Goal: Task Accomplishment & Management: Complete application form

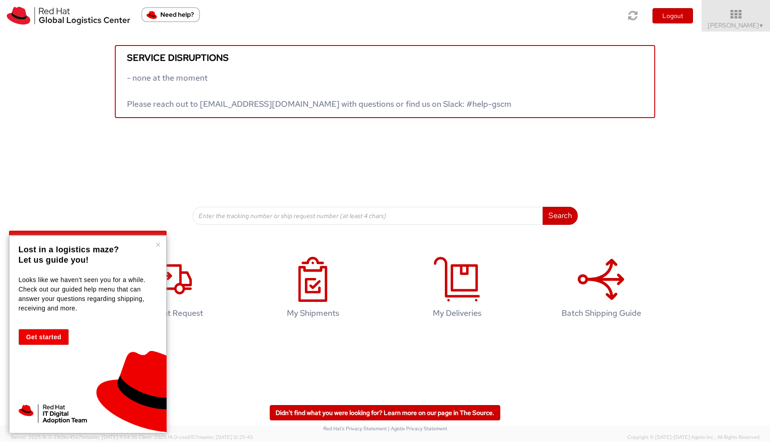
click at [159, 246] on button "×" at bounding box center [157, 244] width 5 height 9
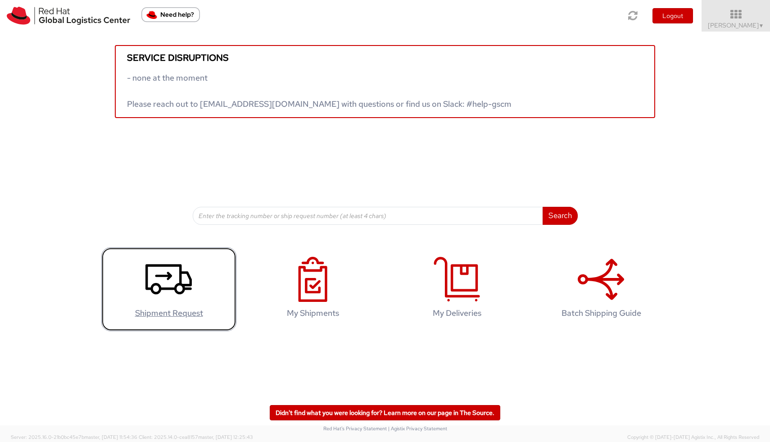
click at [165, 296] on icon at bounding box center [169, 279] width 46 height 45
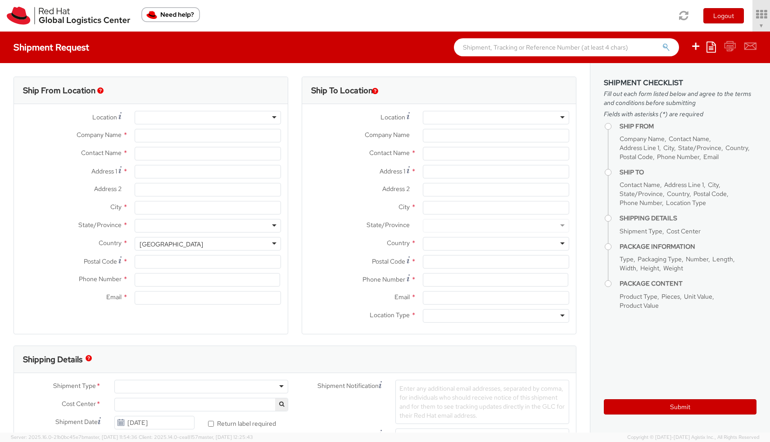
select select "700"
select select
type input "Red Hat, Inc."
type input "[PERSON_NAME]"
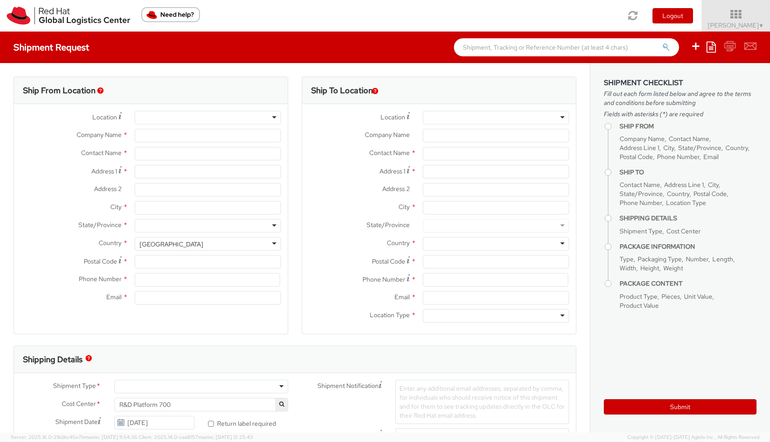
type input "100 East Davie Street"
type input "RALEIGH"
type input "27601"
type input "919-754-4950"
type input "rirobert@redhat.com"
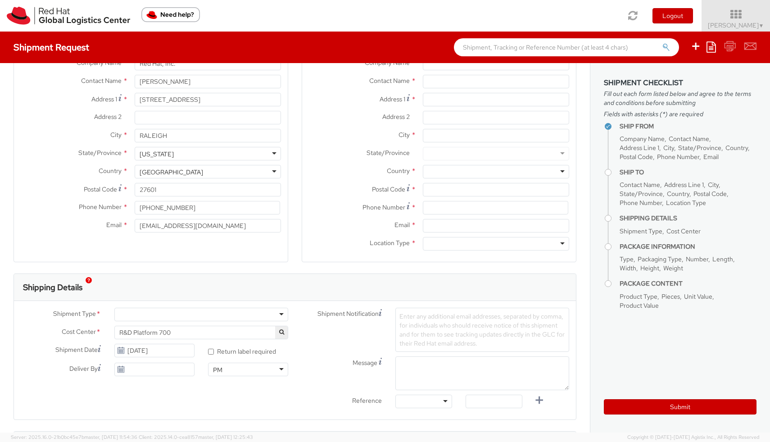
scroll to position [77, 0]
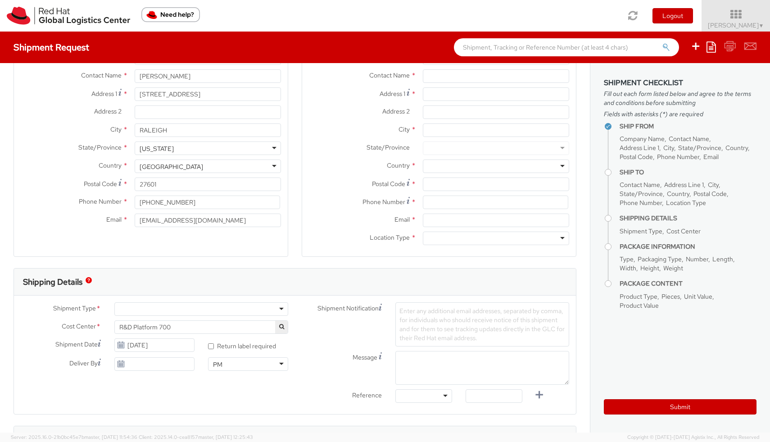
click at [254, 310] on div at bounding box center [201, 309] width 174 height 14
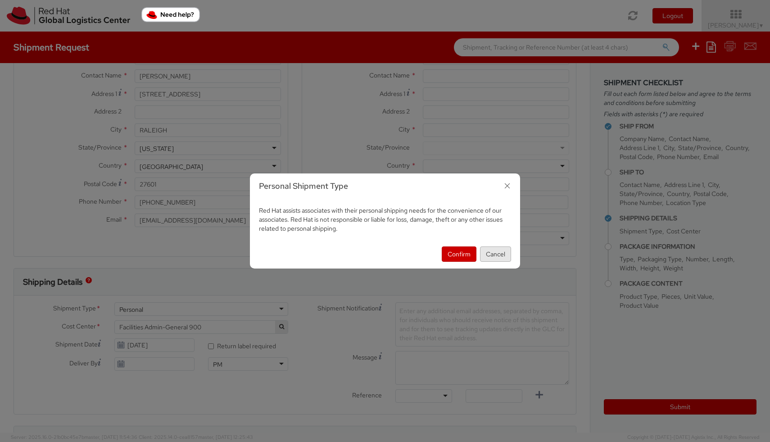
click at [497, 256] on button "Cancel" at bounding box center [495, 253] width 31 height 15
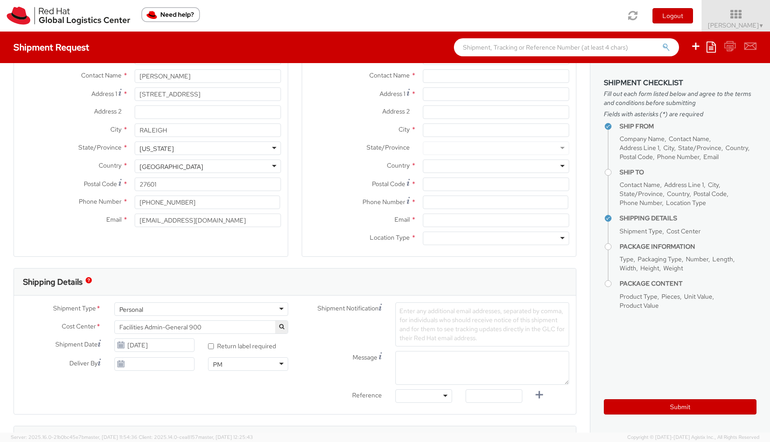
click at [277, 310] on div "Personal" at bounding box center [201, 309] width 174 height 14
select select "700"
click at [305, 343] on div "Shipment Notification Enter any additional email addresses, separated by comma,…" at bounding box center [435, 324] width 281 height 44
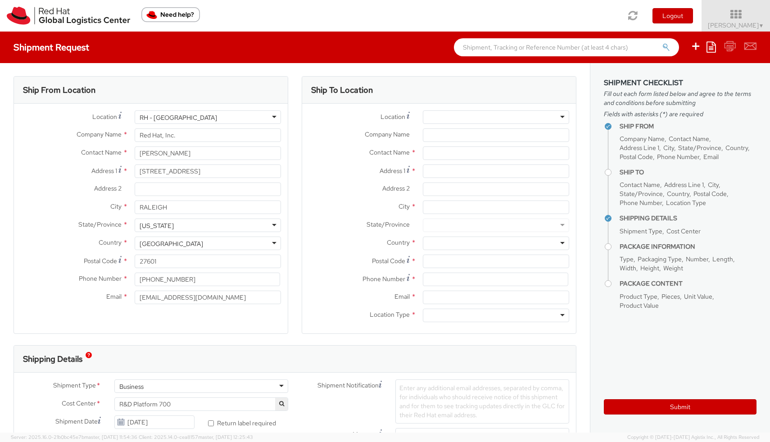
scroll to position [0, 0]
click at [438, 118] on div at bounding box center [496, 118] width 146 height 14
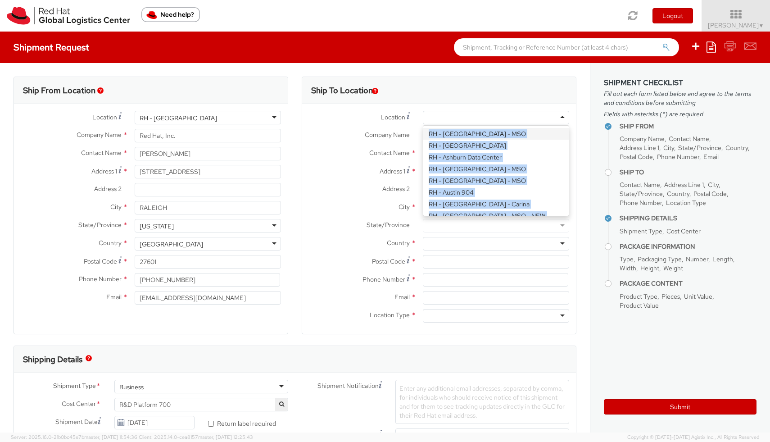
click at [433, 117] on div at bounding box center [496, 118] width 146 height 14
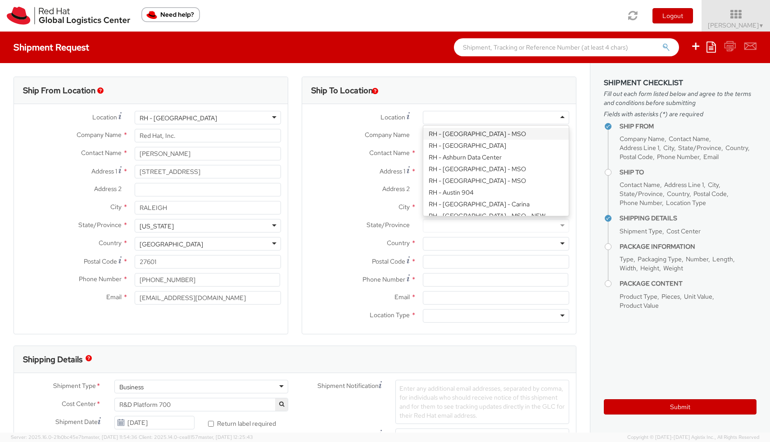
click at [340, 182] on div "Location * RH - Amsterdam - MSO RH - Amsterdam Data Center RH - Ashburn Data Ce…" at bounding box center [439, 219] width 274 height 216
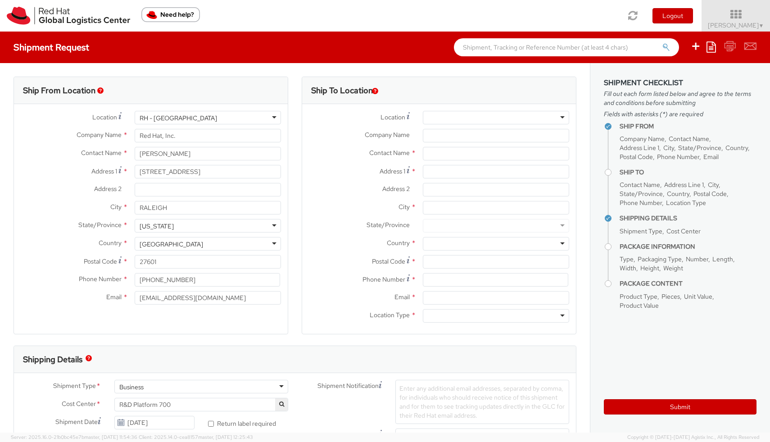
click at [522, 116] on div at bounding box center [496, 118] width 146 height 14
type input "amster"
type input "Red Hat B.V."
type input "Fred Roeskestraat 100"
type input "AMSTERDAM"
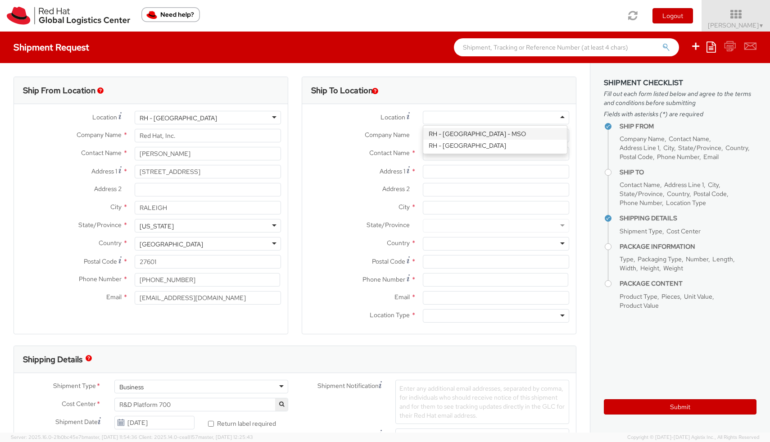
type input "1076 ED"
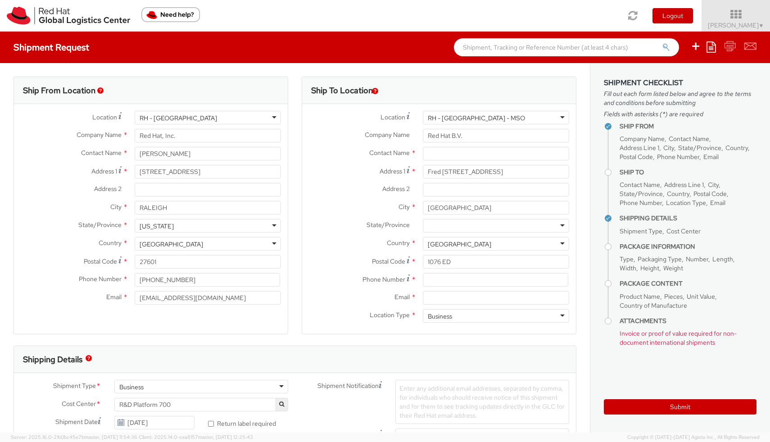
click at [237, 388] on div "Business" at bounding box center [201, 387] width 174 height 14
select select "900"
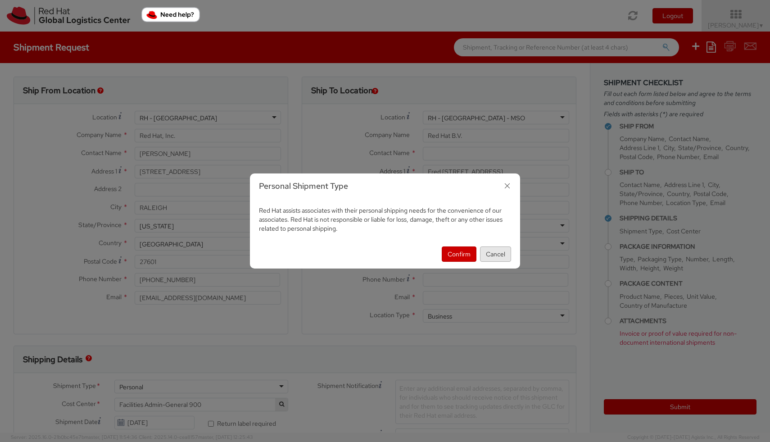
click at [497, 256] on button "Cancel" at bounding box center [495, 253] width 31 height 15
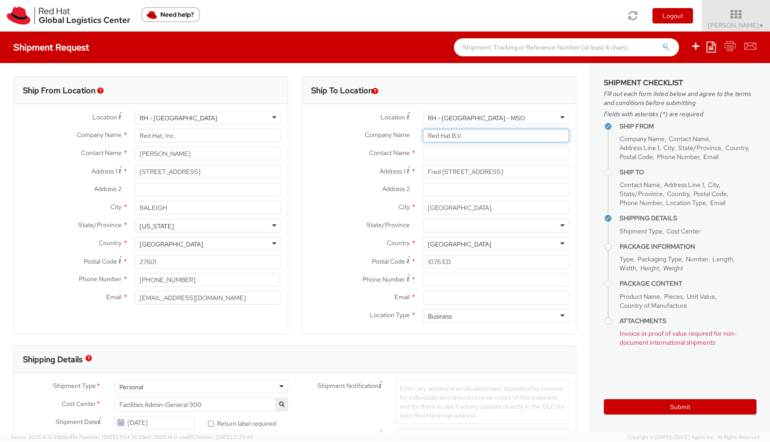
click at [482, 136] on input "Red Hat B.V." at bounding box center [496, 136] width 146 height 14
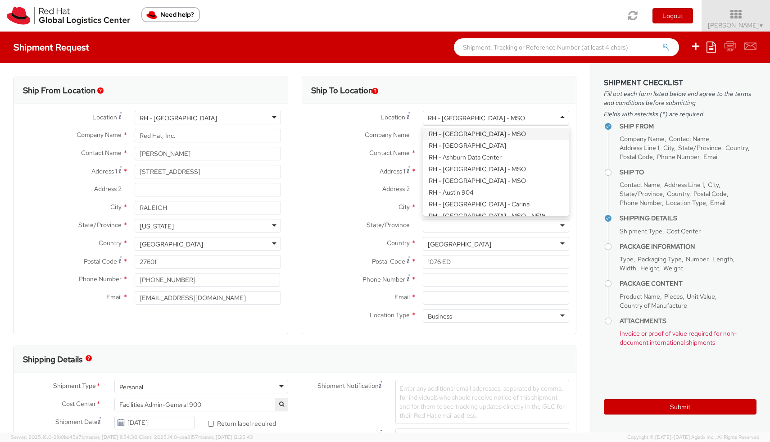
click at [527, 116] on div "RH - Amsterdam - MSO" at bounding box center [496, 118] width 146 height 14
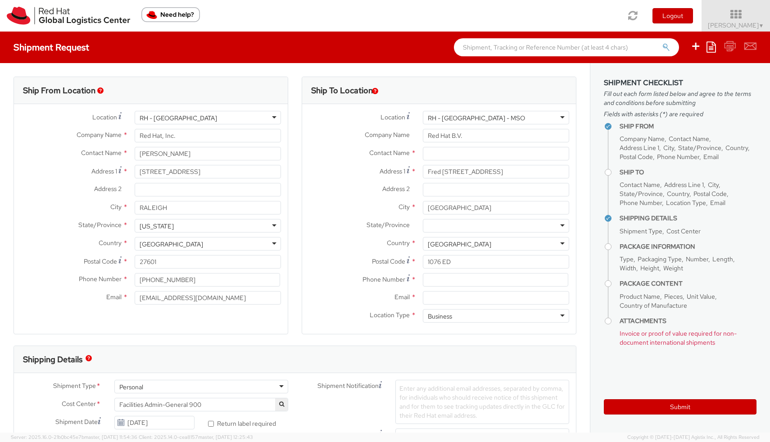
drag, startPoint x: 527, startPoint y: 116, endPoint x: 432, endPoint y: 118, distance: 95.1
click at [432, 118] on div "RH - Amsterdam - MSO" at bounding box center [496, 118] width 146 height 14
click at [509, 137] on input "Red Hat B.V." at bounding box center [496, 136] width 146 height 14
click at [487, 138] on input "Red Hat B.V." at bounding box center [496, 136] width 146 height 14
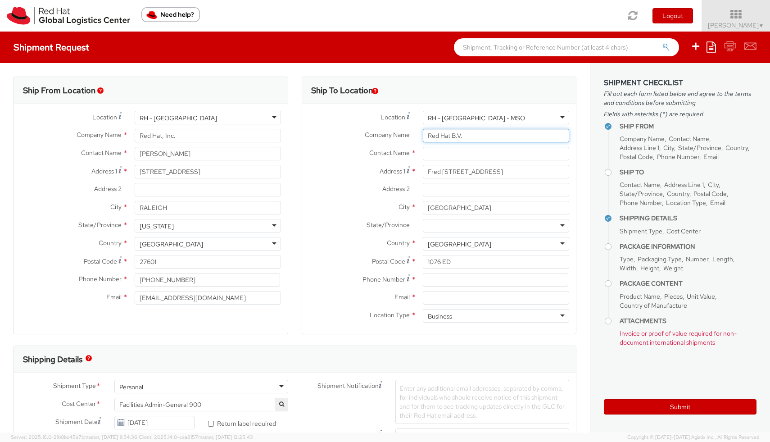
click at [487, 138] on input "Red Hat B.V." at bounding box center [496, 136] width 146 height 14
click at [481, 155] on input "text" at bounding box center [496, 154] width 146 height 14
type input "Eelco Chaudron"
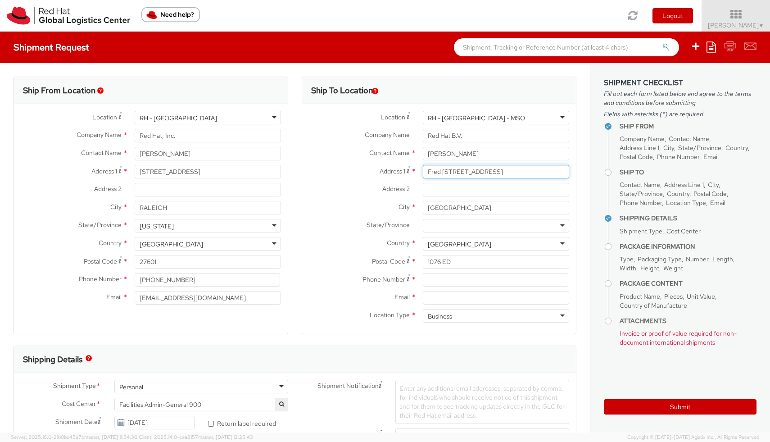
click at [499, 173] on input "Fred Roeskestraat 100" at bounding box center [496, 172] width 146 height 14
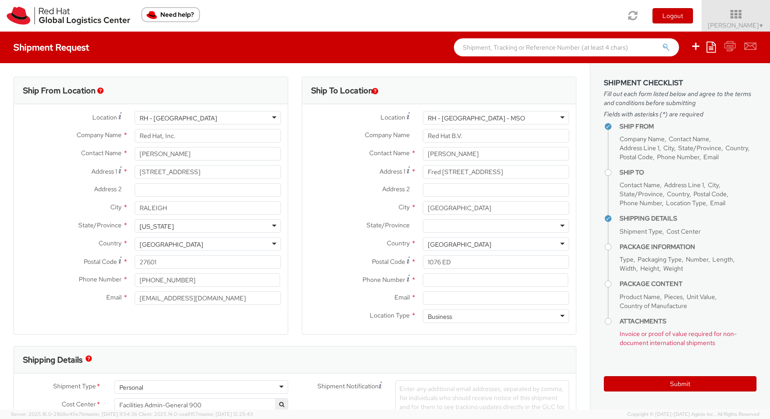
click at [515, 118] on div "RH - Amsterdam - MSO" at bounding box center [496, 118] width 146 height 14
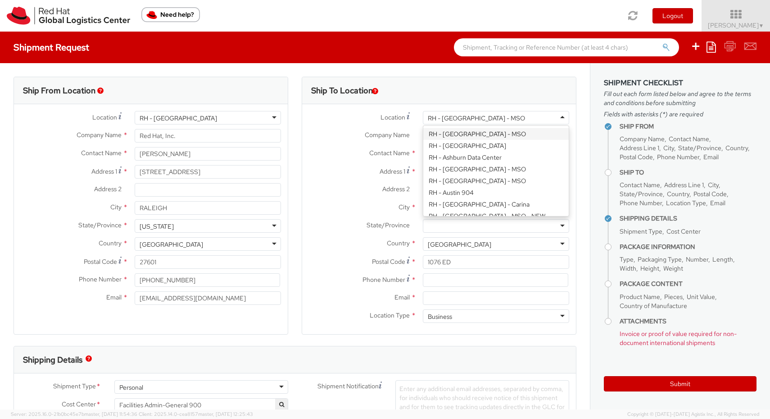
click at [333, 147] on label "Contact Name *" at bounding box center [359, 153] width 114 height 12
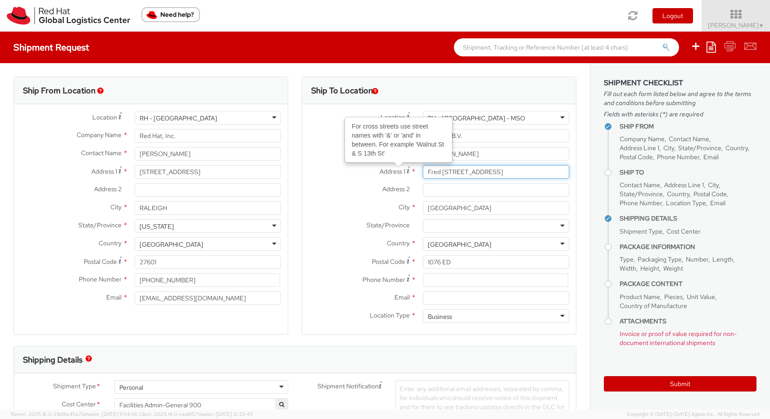
drag, startPoint x: 492, startPoint y: 171, endPoint x: 400, endPoint y: 170, distance: 91.9
click at [397, 173] on div "Address 1 For cross streets use street names with '&' or 'and' in between. For …" at bounding box center [439, 172] width 274 height 14
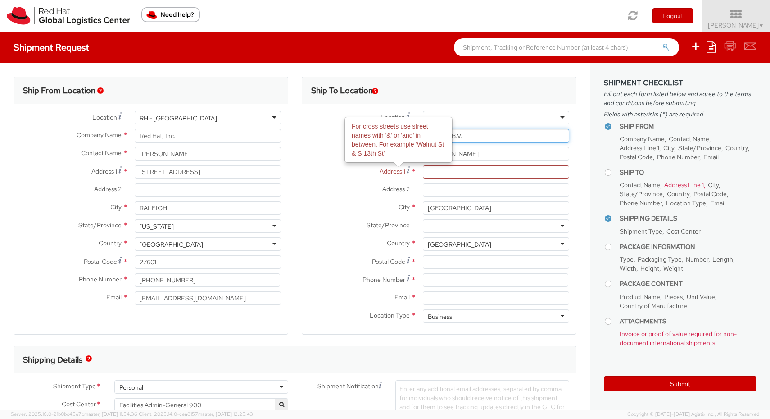
click at [475, 137] on input "Red Hat B.V." at bounding box center [496, 136] width 146 height 14
type input "Red Hat"
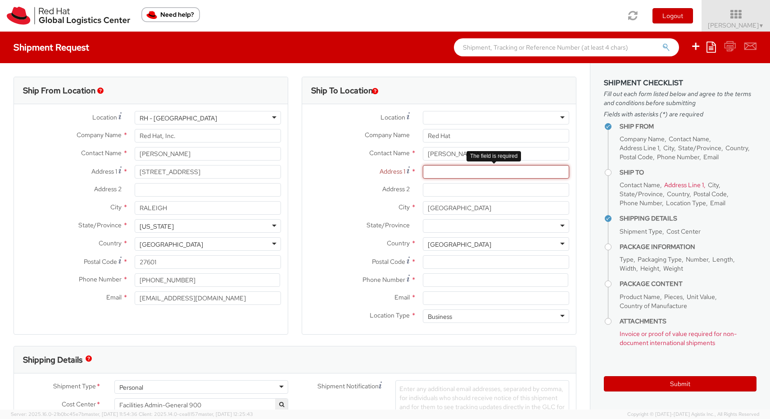
click at [457, 173] on input "Address 1 *" at bounding box center [496, 172] width 146 height 14
click at [454, 156] on input "Eelco Chaudron" at bounding box center [496, 154] width 146 height 14
paste input "."
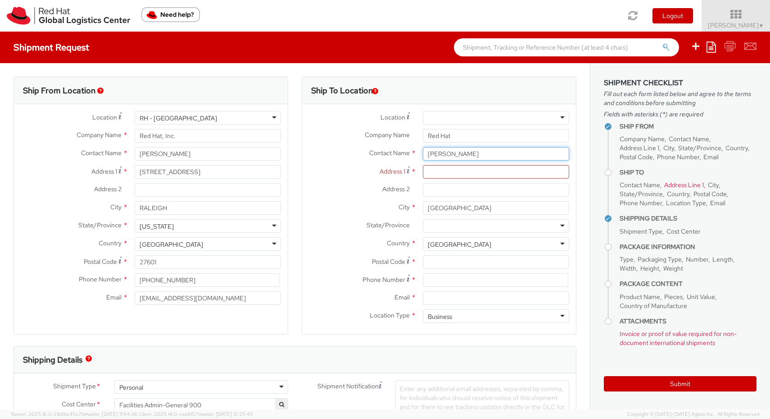
type input "E. Chaudron"
click at [344, 186] on label "Address 2 *" at bounding box center [359, 189] width 114 height 12
click at [423, 186] on input "Address 2 *" at bounding box center [496, 190] width 146 height 14
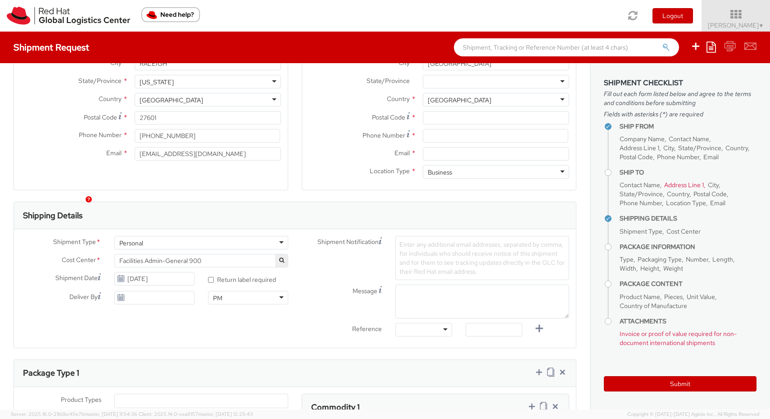
scroll to position [159, 0]
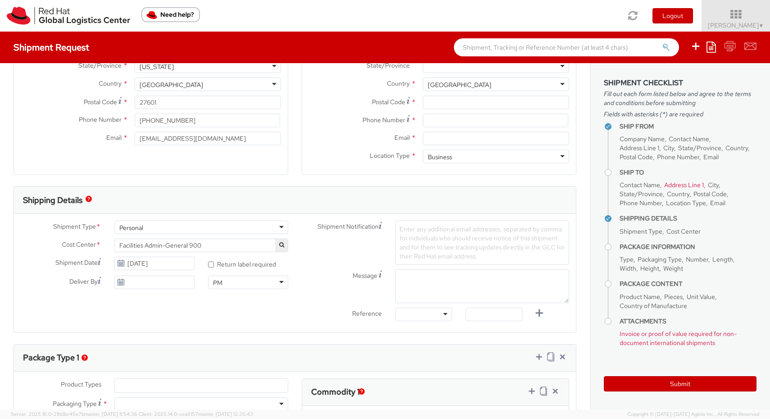
click at [278, 227] on div "Personal" at bounding box center [201, 227] width 174 height 14
click at [239, 250] on div "Shipment Type * Personal Personal Business Personal Cost Center * Facilities Ad…" at bounding box center [154, 256] width 281 height 73
click at [245, 226] on div "Personal" at bounding box center [201, 227] width 174 height 14
select select "700"
click at [328, 260] on div "Shipment Notification Enter any additional email addresses, separated by comma,…" at bounding box center [435, 242] width 281 height 44
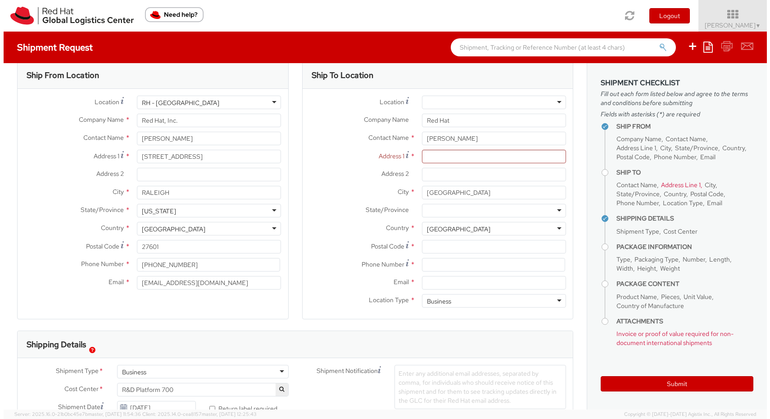
scroll to position [0, 0]
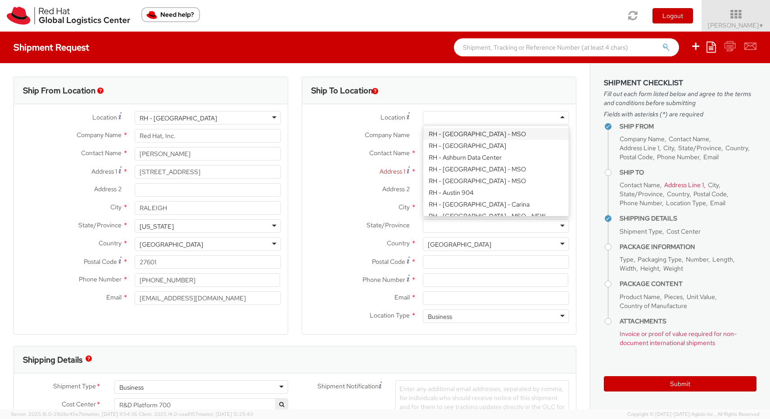
click at [463, 115] on div at bounding box center [496, 118] width 146 height 14
type input "Red Hat B.V."
type input "Fred Roeskestraat 100"
type input "1076 ED"
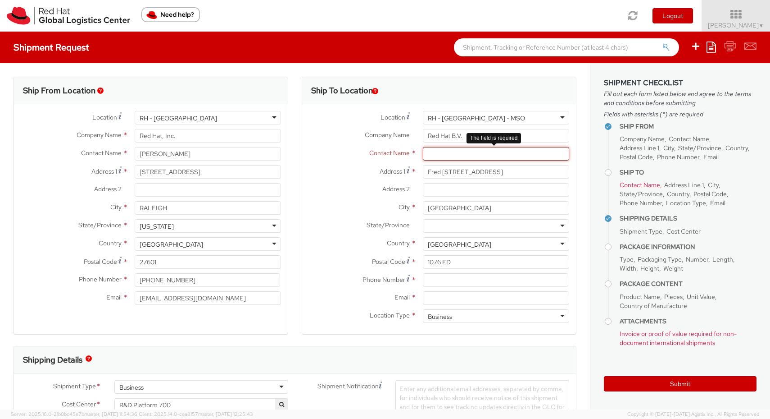
click at [481, 154] on input "text" at bounding box center [496, 154] width 146 height 14
paste input "E. Chaudron"
type input "E. Chaudron"
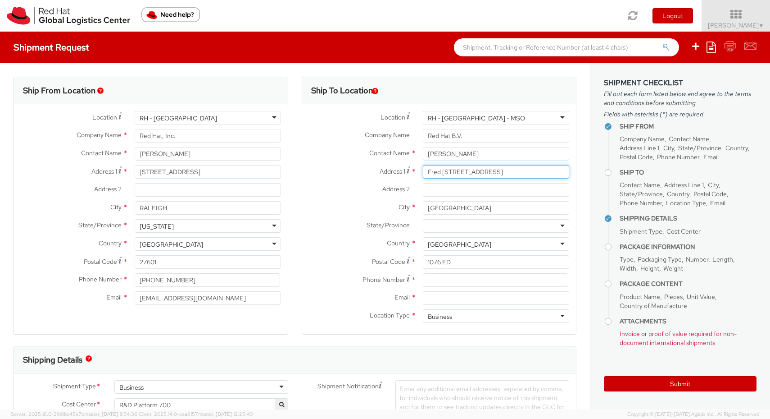
click at [478, 171] on input "Fred Roeskestraat 100" at bounding box center [496, 172] width 146 height 14
paste input "Esdoornlaan 3"
type input "Esdoornlaan 3"
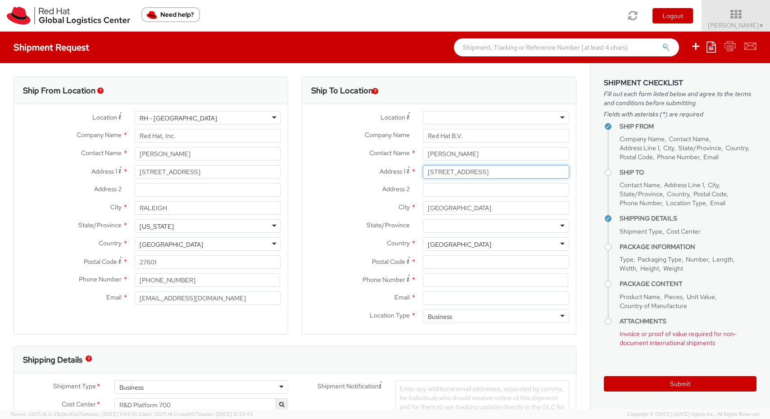
type input "Esdoornlaan 3"
click at [449, 191] on input "Address 2 *" at bounding box center [496, 190] width 146 height 14
paste input "5453 KA Langenboom"
type input "5453 KA Langenboom"
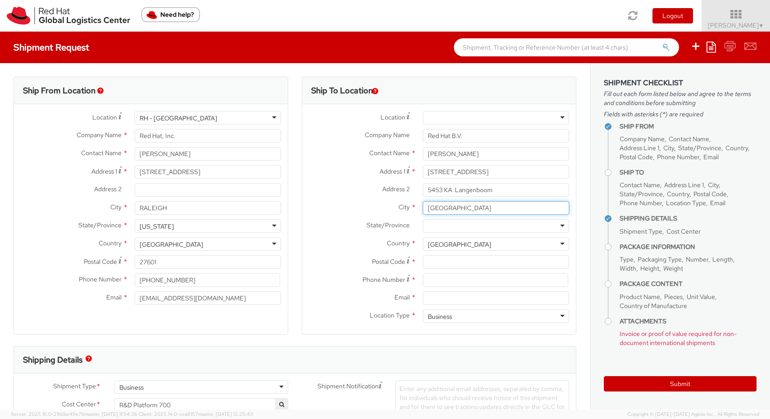
click at [497, 206] on input "AMSTERDAM" at bounding box center [496, 208] width 146 height 14
click at [467, 114] on div at bounding box center [496, 118] width 146 height 14
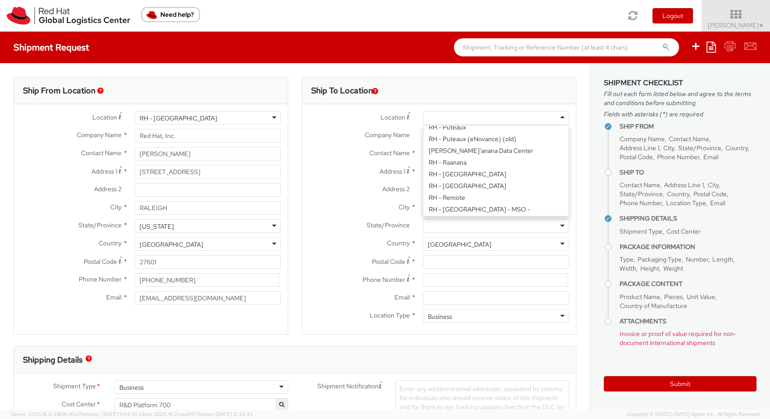
scroll to position [1257, 0]
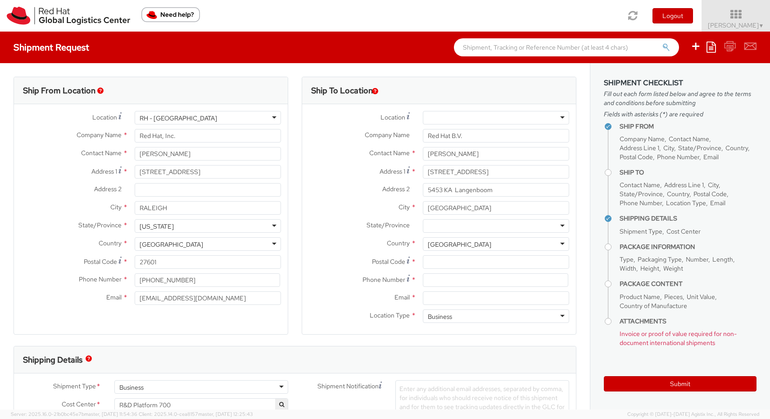
click at [324, 176] on label "Address 1 *" at bounding box center [359, 171] width 114 height 12
click at [423, 176] on input "Esdoornlaan 3" at bounding box center [496, 172] width 146 height 14
click at [328, 173] on label "Address 1 *" at bounding box center [359, 171] width 114 height 12
click at [423, 173] on input "Esdoornlaan 3" at bounding box center [496, 172] width 146 height 14
click at [488, 206] on input "AMSTERDAM" at bounding box center [496, 208] width 146 height 14
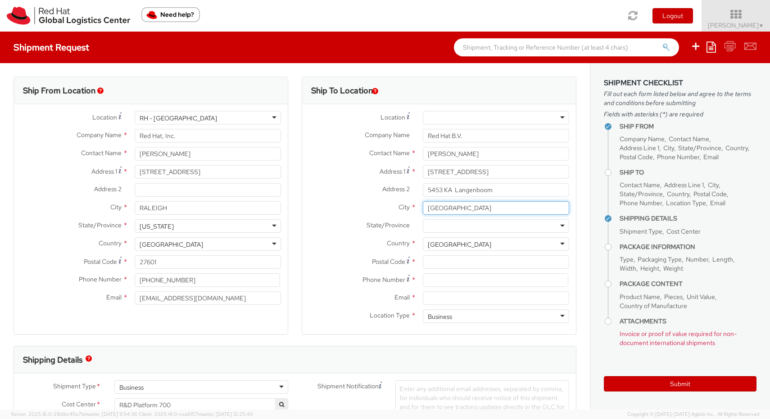
click at [488, 206] on input "AMSTERDAM" at bounding box center [496, 208] width 146 height 14
type input "netherlands"
click at [497, 195] on input "5453 KA Langenboom" at bounding box center [496, 190] width 146 height 14
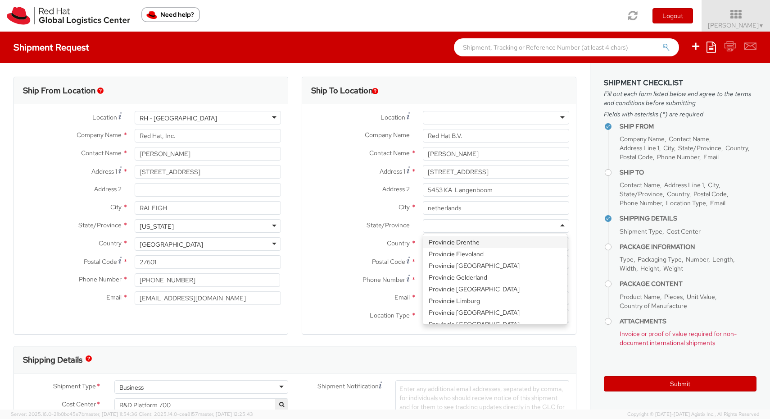
click at [473, 225] on div at bounding box center [496, 226] width 146 height 14
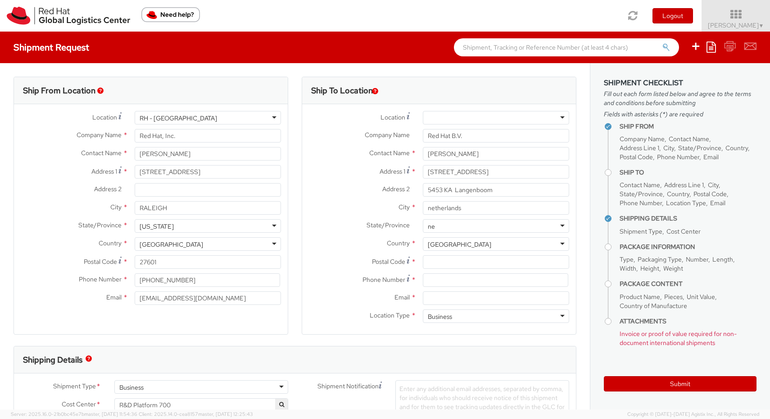
type input "n"
click at [462, 208] on input "netherlands" at bounding box center [496, 208] width 146 height 14
click at [445, 280] on input at bounding box center [496, 280] width 146 height 14
paste input "+31-30999198"
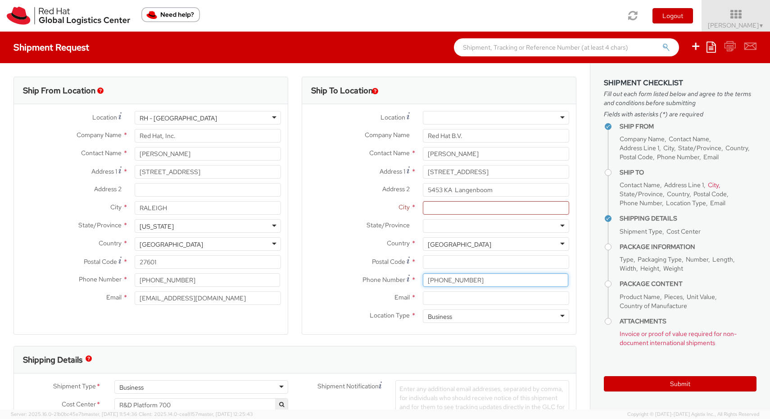
type input "+31-30999198"
click at [473, 299] on input "Email *" at bounding box center [496, 298] width 146 height 14
paste input "echaudro@redhat.com"
type input "echaudro@redhat.com"
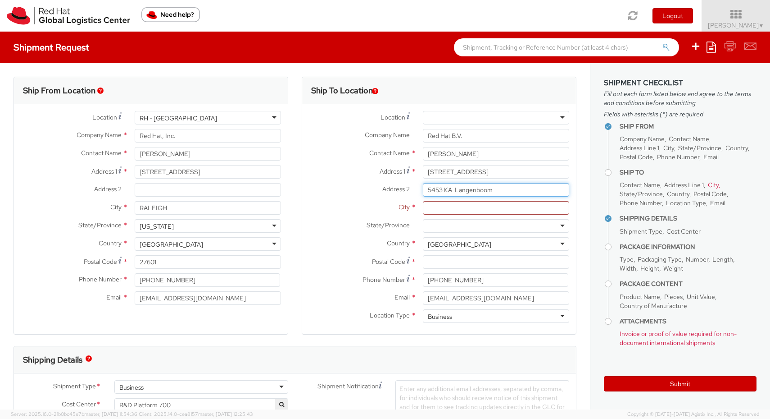
click at [520, 194] on input "5453 KA Langenboom" at bounding box center [496, 190] width 146 height 14
drag, startPoint x: 500, startPoint y: 193, endPoint x: 451, endPoint y: 192, distance: 49.1
click at [451, 192] on input "5453 KA Langenboom" at bounding box center [496, 190] width 146 height 14
type input "5453 KA"
click at [465, 212] on input "City *" at bounding box center [496, 208] width 146 height 14
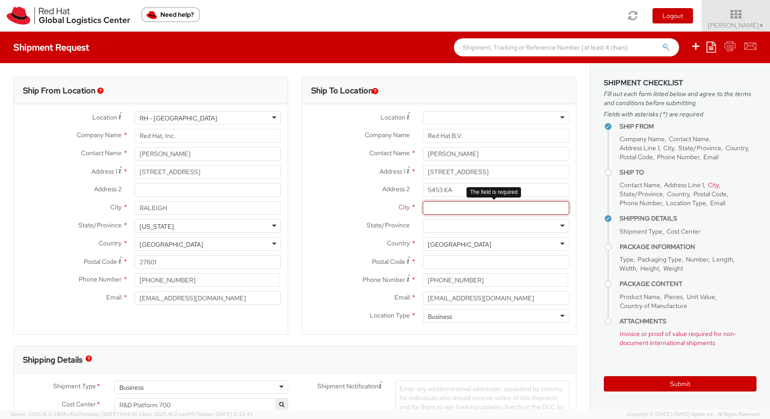
paste input "Langenboom"
type input "Langenboom"
drag, startPoint x: 451, startPoint y: 190, endPoint x: 439, endPoint y: 191, distance: 12.2
click at [439, 191] on input "5453 KA" at bounding box center [496, 190] width 146 height 14
click at [348, 203] on label "City *" at bounding box center [359, 207] width 114 height 12
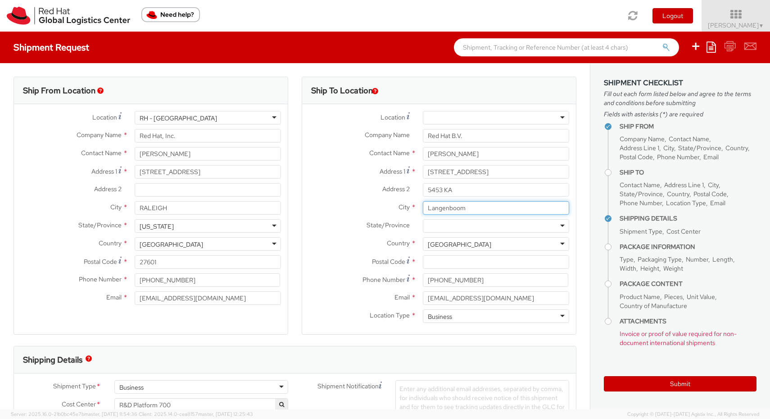
click at [423, 203] on input "Langenboom" at bounding box center [496, 208] width 146 height 14
drag, startPoint x: 439, startPoint y: 190, endPoint x: 420, endPoint y: 190, distance: 18.5
click at [423, 190] on input "5453 KA" at bounding box center [496, 190] width 146 height 14
type input "KA"
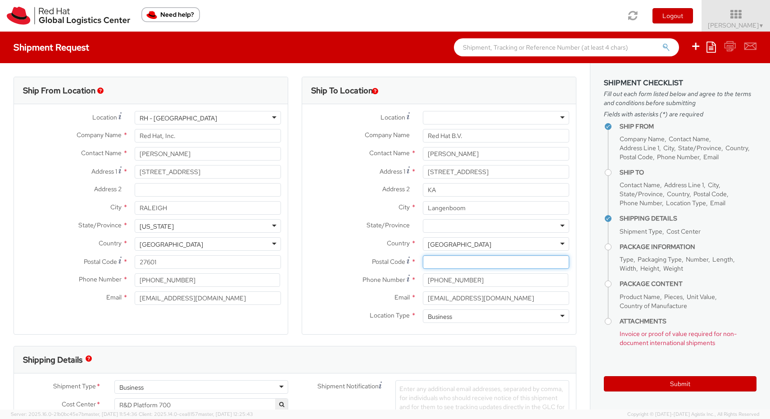
click at [448, 260] on input "Postal Code *" at bounding box center [496, 262] width 146 height 14
paste input "5453"
type input "5453"
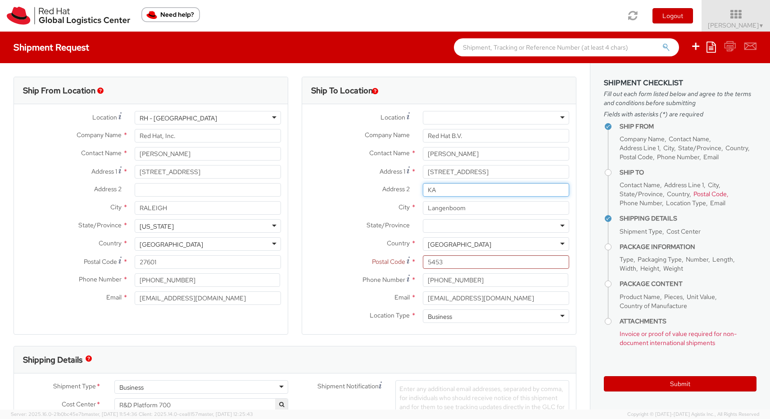
drag, startPoint x: 437, startPoint y: 188, endPoint x: 423, endPoint y: 188, distance: 13.5
click at [423, 188] on input "KA" at bounding box center [496, 190] width 146 height 14
click at [438, 225] on div at bounding box center [496, 226] width 146 height 14
click at [435, 225] on div at bounding box center [496, 226] width 146 height 14
click at [521, 228] on div "Provincie Gelderland" at bounding box center [496, 226] width 146 height 14
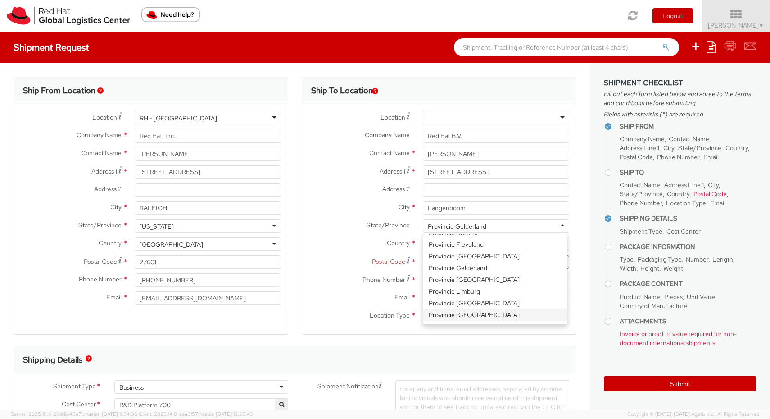
scroll to position [0, 0]
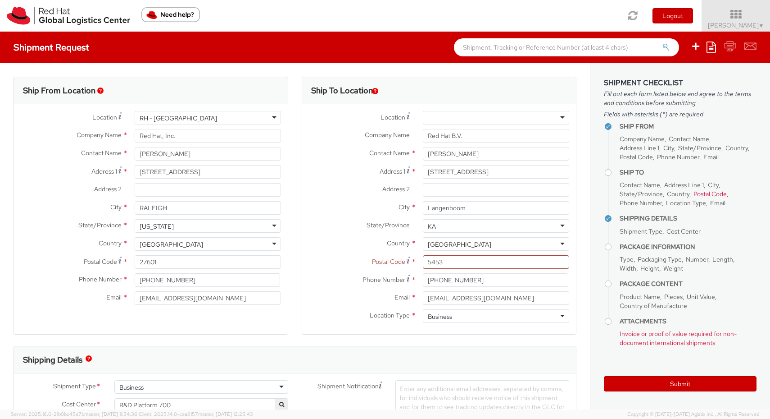
type input "KA"
click at [346, 202] on label "City *" at bounding box center [359, 207] width 114 height 12
click at [423, 202] on input "Langenboom" at bounding box center [496, 208] width 146 height 14
click at [432, 225] on div at bounding box center [496, 226] width 146 height 14
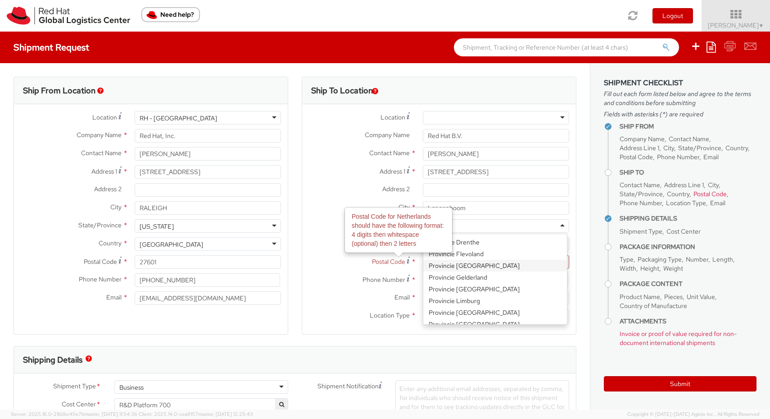
click at [329, 245] on label "Country *" at bounding box center [359, 243] width 114 height 12
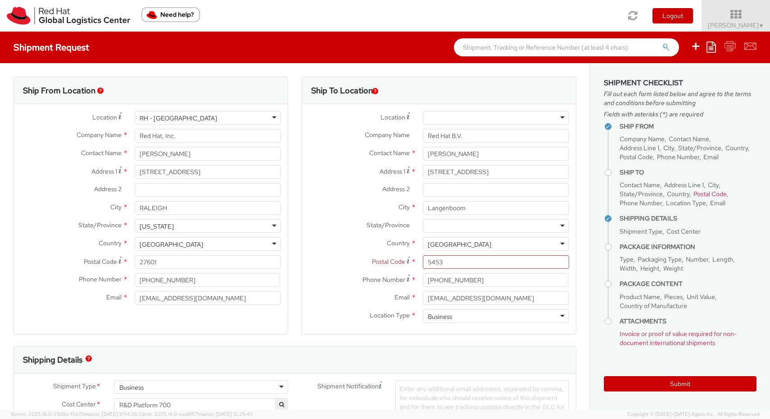
click at [319, 244] on label "Country *" at bounding box center [359, 243] width 114 height 12
click at [329, 241] on label "Country *" at bounding box center [359, 243] width 114 height 12
click at [448, 261] on input "5453" at bounding box center [496, 262] width 146 height 14
type input "5453 KA"
click at [337, 237] on label "Country *" at bounding box center [359, 243] width 114 height 12
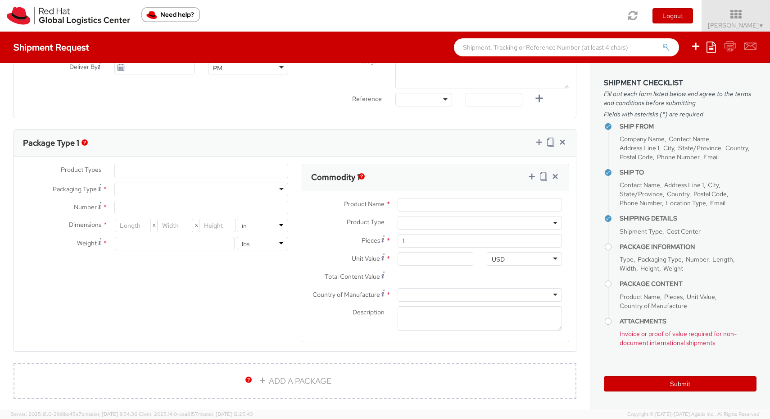
scroll to position [374, 0]
click at [172, 171] on ul at bounding box center [201, 171] width 173 height 14
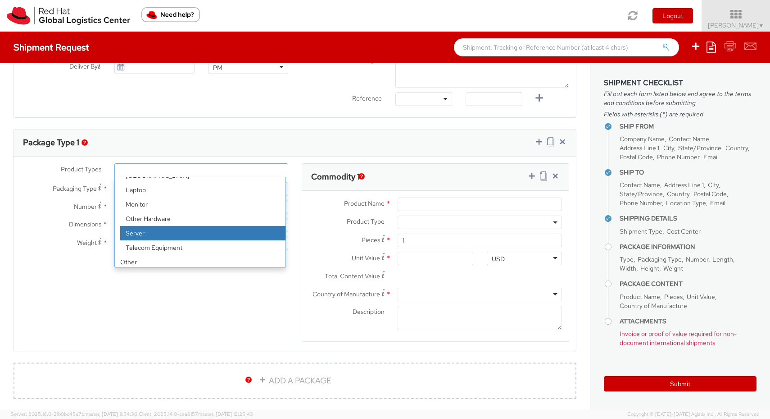
scroll to position [40, 0]
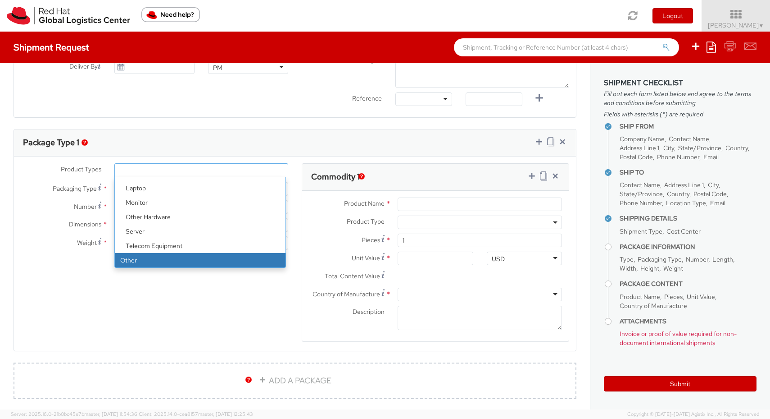
select select "OTHER"
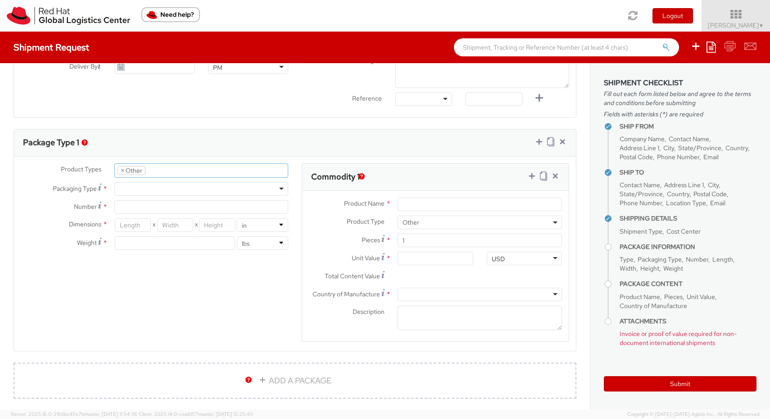
click at [172, 189] on div at bounding box center [201, 189] width 174 height 14
type input "1"
type input "9.5"
type input "12.5"
type input "0.25"
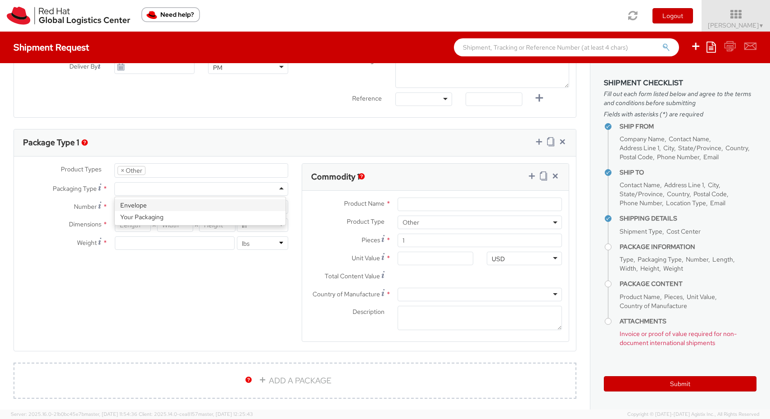
type input "1"
click at [267, 273] on div "Product Types * Documents Docking Station Laptop Monitor Other Hardware Server …" at bounding box center [295, 258] width 562 height 190
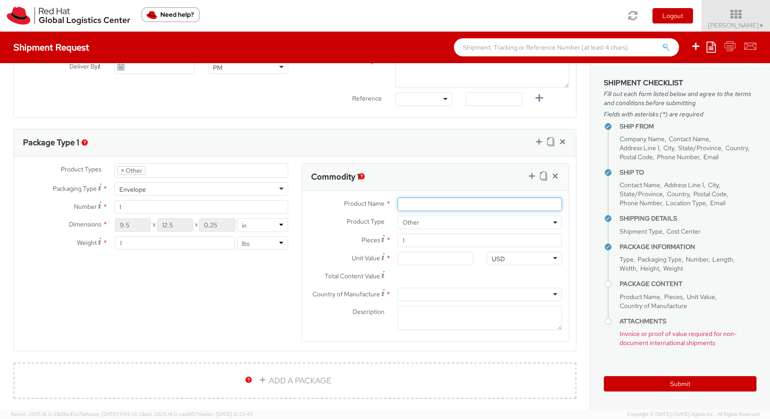
click at [420, 204] on input "Product Name *" at bounding box center [480, 204] width 164 height 14
type input "Swag"
click at [432, 258] on input "Unit Value *" at bounding box center [435, 258] width 75 height 14
type input "5.00"
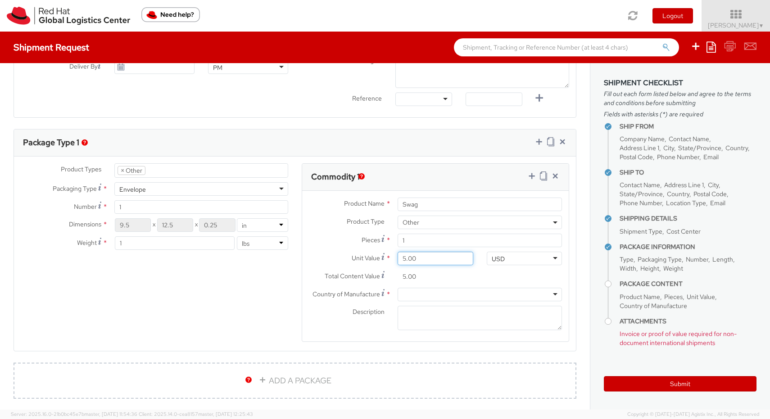
type input "50.00"
click at [329, 251] on label "Unit Value *" at bounding box center [346, 257] width 89 height 12
click at [398, 251] on input "50.00" at bounding box center [435, 258] width 75 height 14
click at [433, 292] on div at bounding box center [480, 294] width 164 height 14
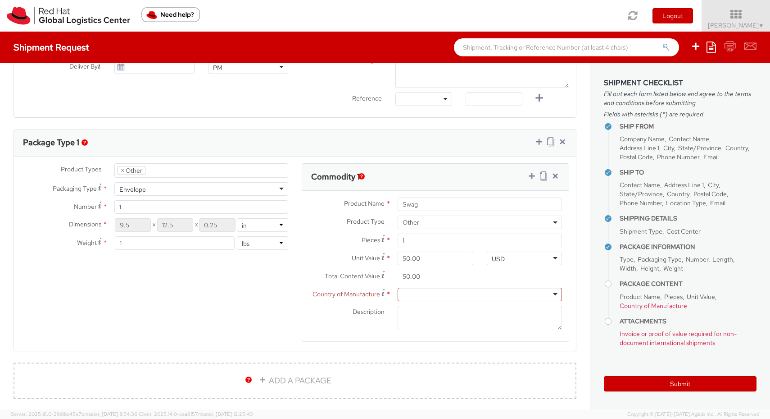
click at [274, 295] on div "Product Types * Documents Docking Station Laptop Monitor Other Hardware Server …" at bounding box center [295, 258] width 562 height 190
click at [315, 253] on label "Unit Value *" at bounding box center [346, 257] width 89 height 12
click at [398, 253] on input "50.00" at bounding box center [435, 258] width 75 height 14
click at [515, 293] on div at bounding box center [480, 294] width 164 height 14
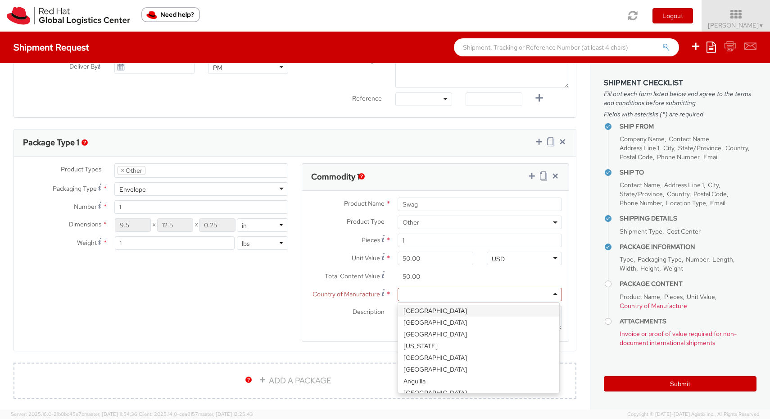
type input "u"
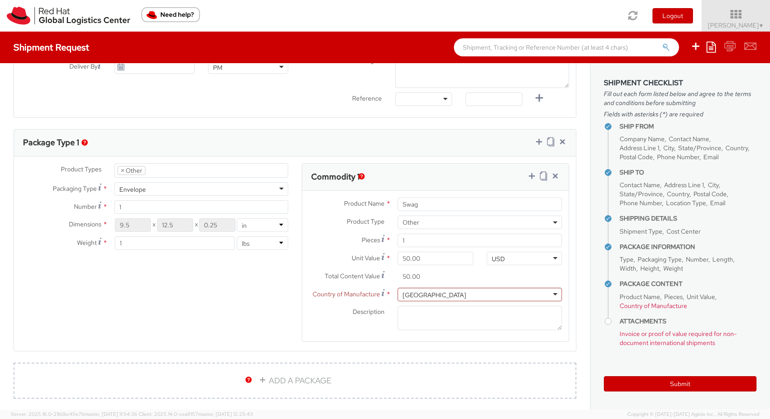
scroll to position [0, 0]
click at [337, 316] on label "Description *" at bounding box center [346, 311] width 89 height 12
click at [398, 316] on textarea "Description *" at bounding box center [480, 317] width 164 height 25
type textarea "One T-shirt"
click at [328, 320] on div "Description * One T-shirt" at bounding box center [435, 317] width 267 height 25
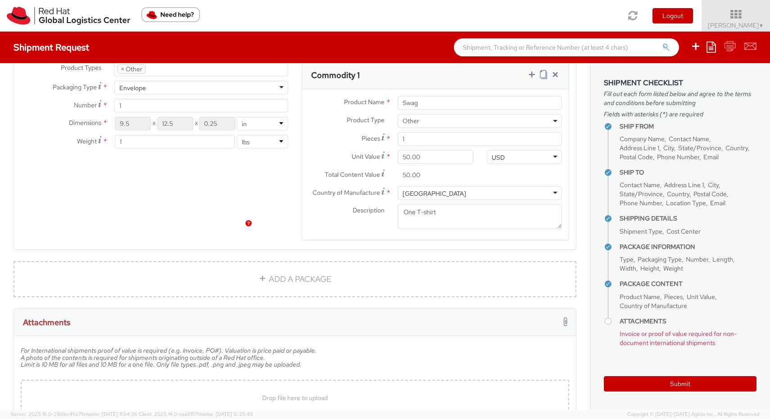
scroll to position [536, 0]
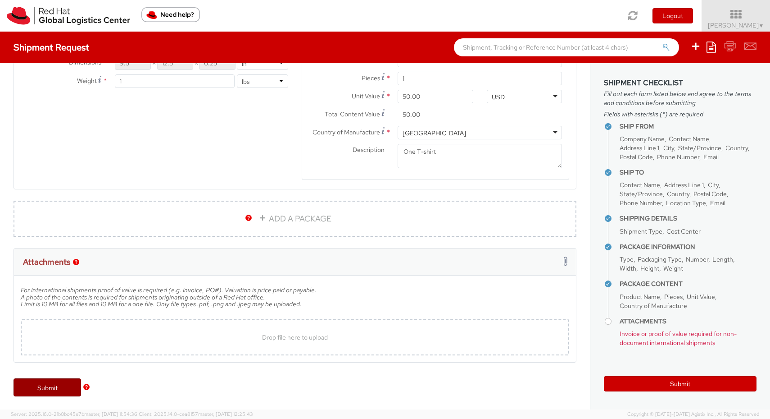
click at [37, 384] on link "Submit" at bounding box center [48, 387] width 68 height 18
click at [203, 331] on div "Drop file here to upload" at bounding box center [295, 337] width 534 height 22
type input "C:\fakepath\EEA Winner shirts.pdf"
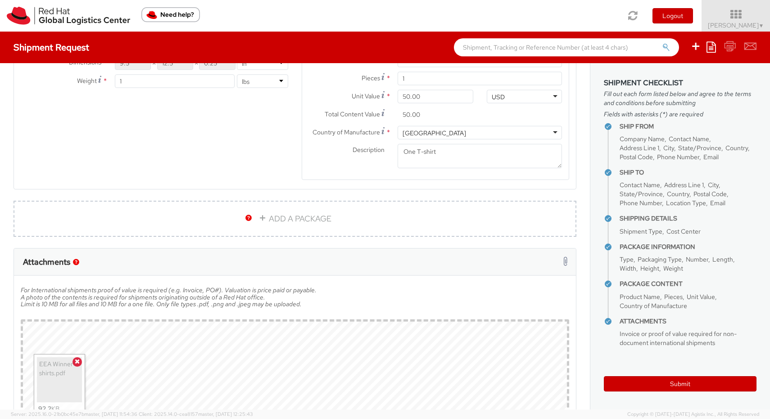
click at [178, 171] on div "Product Types * Documents Docking Station Laptop Monitor Other Hardware Server …" at bounding box center [295, 96] width 562 height 190
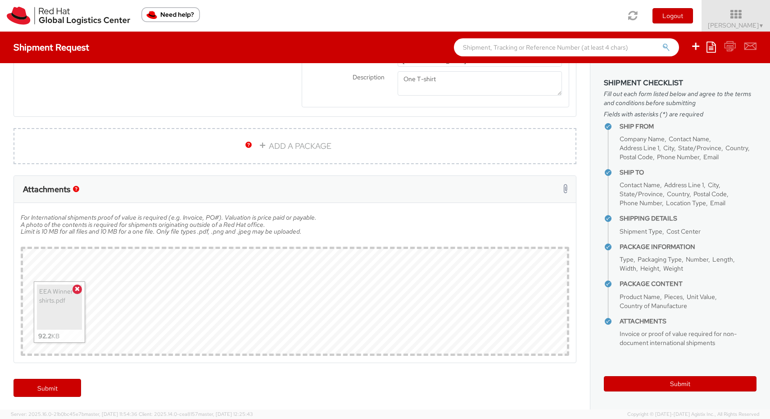
scroll to position [609, 0]
click at [37, 388] on link "Submit" at bounding box center [48, 387] width 68 height 18
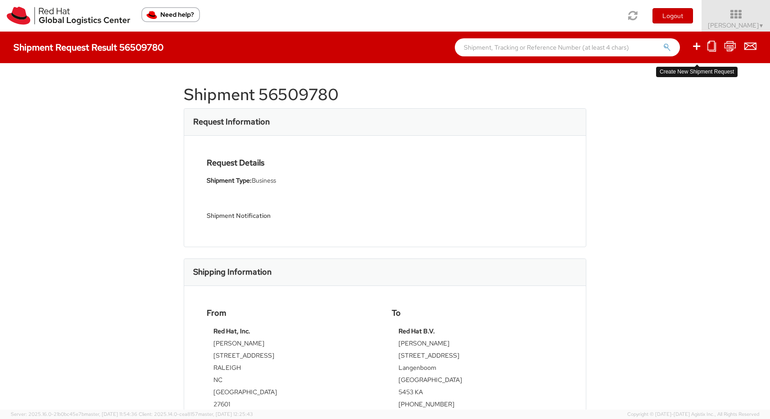
click at [700, 46] on icon at bounding box center [697, 46] width 11 height 11
select select
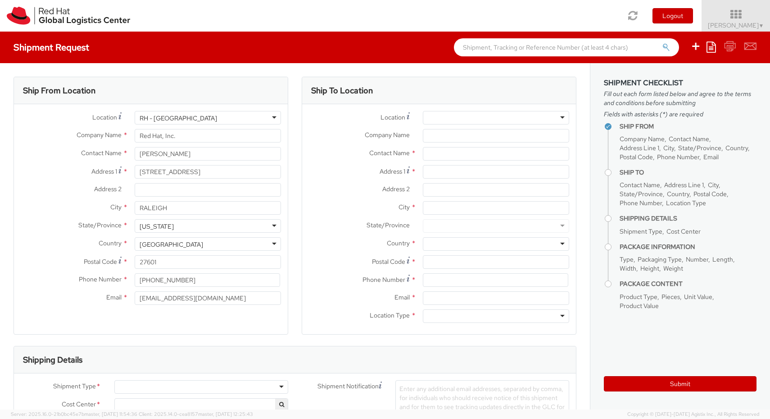
select select "700"
click at [438, 152] on input "text" at bounding box center [496, 154] width 146 height 14
type input "Tomas Tomecek"
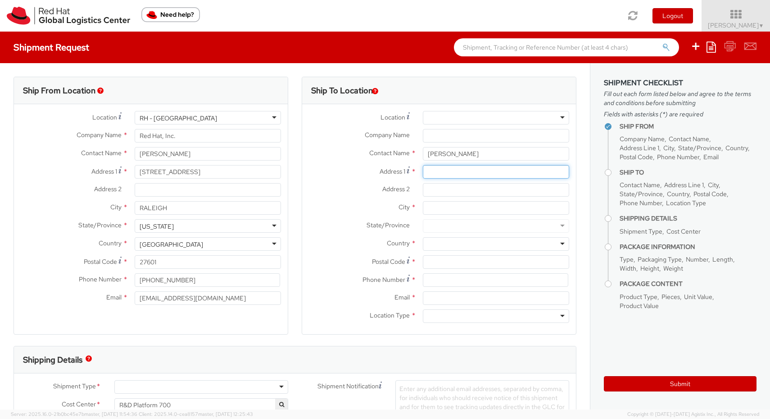
click at [445, 173] on input "Address 1 *" at bounding box center [496, 172] width 146 height 14
paste input "Hostenicka 829"
type input "Hostenicka 829"
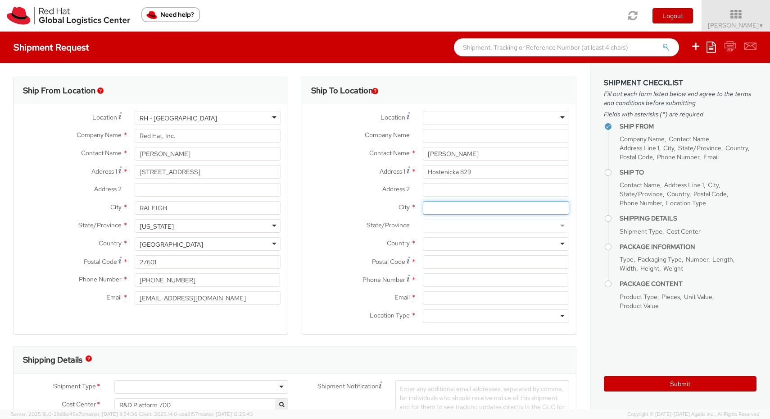
click at [447, 209] on input "City *" at bounding box center [496, 208] width 146 height 14
paste input "Pozorice"
type input "Pozorice"
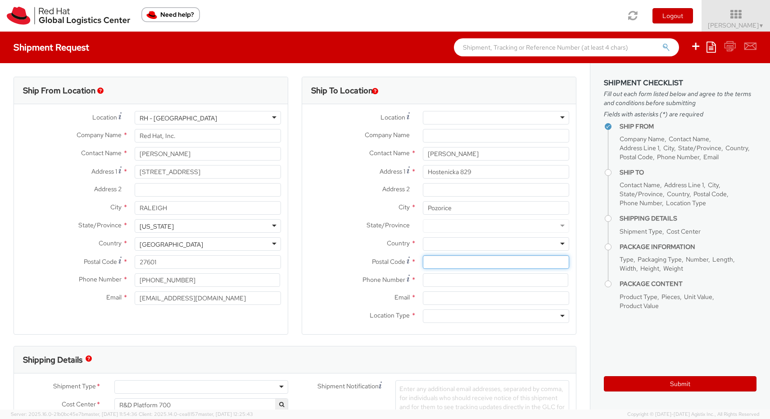
click at [434, 266] on input "Postal Code *" at bounding box center [496, 262] width 146 height 14
paste input "66407"
type input "66407"
click at [454, 282] on input at bounding box center [496, 280] width 146 height 14
paste input "Czechia"
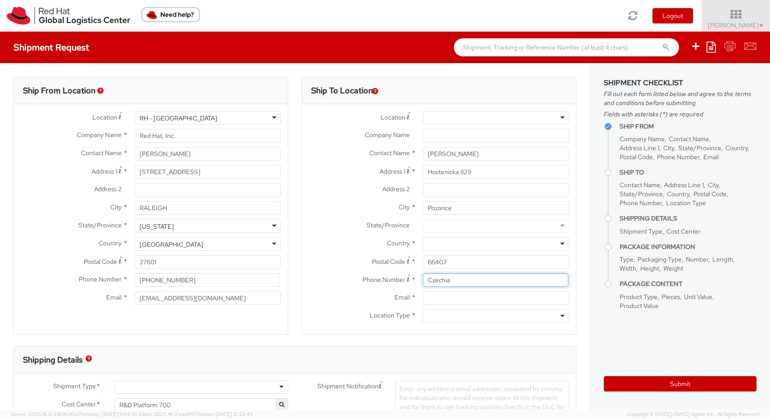
type input "Czechia"
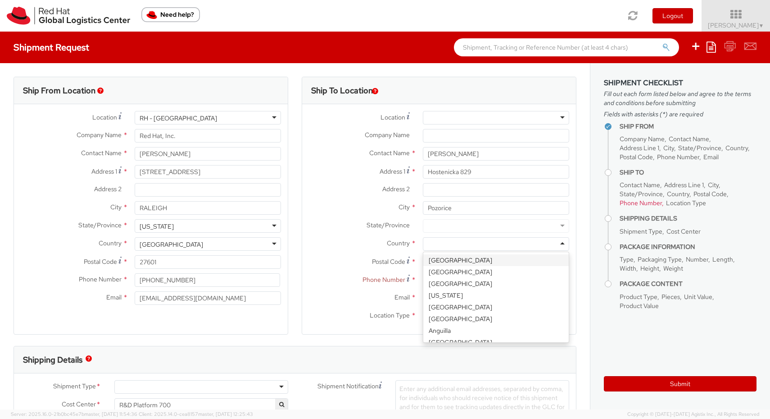
click at [440, 244] on div at bounding box center [496, 244] width 146 height 14
type input "cz"
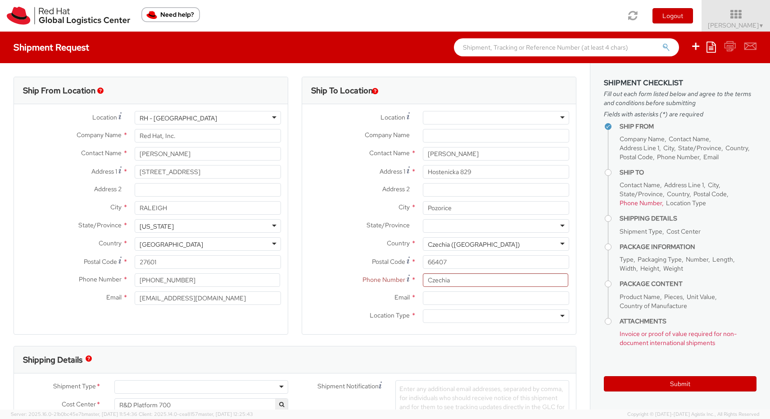
scroll to position [0, 0]
click at [463, 283] on input "Czechia" at bounding box center [496, 280] width 146 height 14
type input "19198023393"
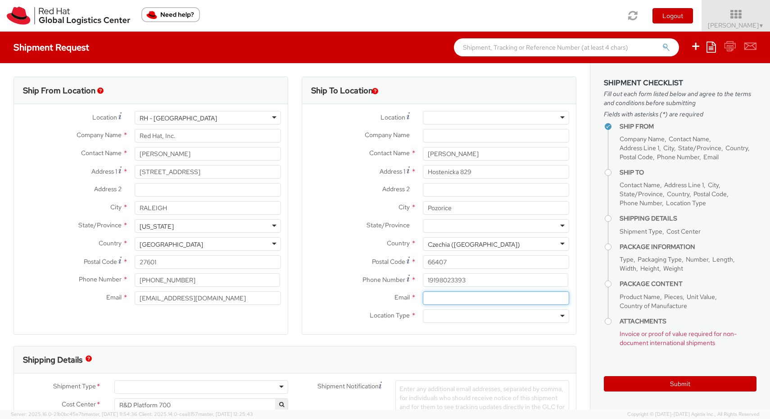
click at [484, 299] on input "Email *" at bounding box center [496, 298] width 146 height 14
click at [443, 297] on input "Email *" at bounding box center [496, 298] width 146 height 14
paste input "ttomecek@redhat.com"
type input "ttomecek@redhat.com"
click at [456, 317] on div at bounding box center [496, 316] width 146 height 14
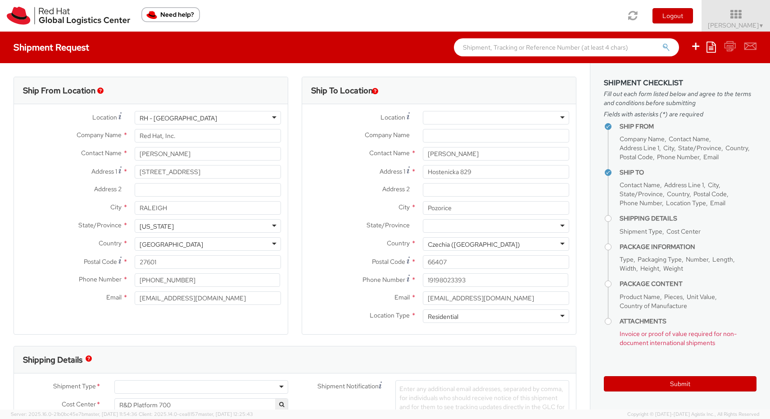
click at [321, 313] on label "Location Type *" at bounding box center [359, 315] width 114 height 12
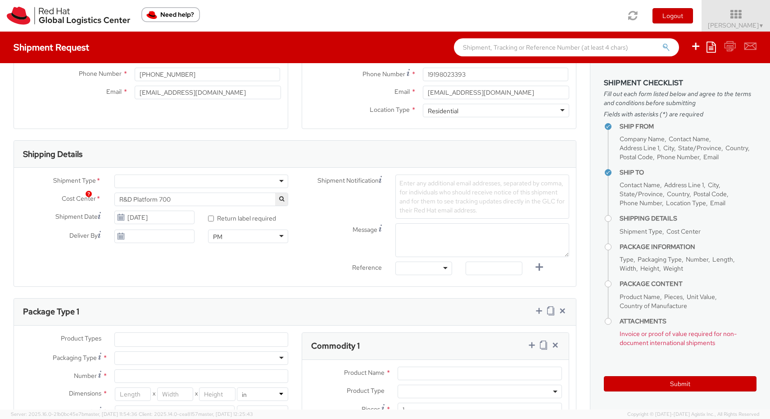
scroll to position [205, 0]
click at [276, 181] on div at bounding box center [201, 181] width 174 height 14
click at [330, 208] on div "Shipment Notification Enter any additional email addresses, separated by comma,…" at bounding box center [435, 196] width 281 height 44
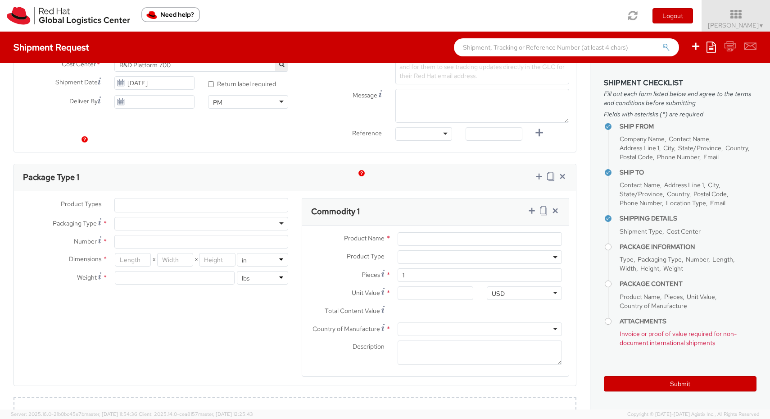
scroll to position [380, 0]
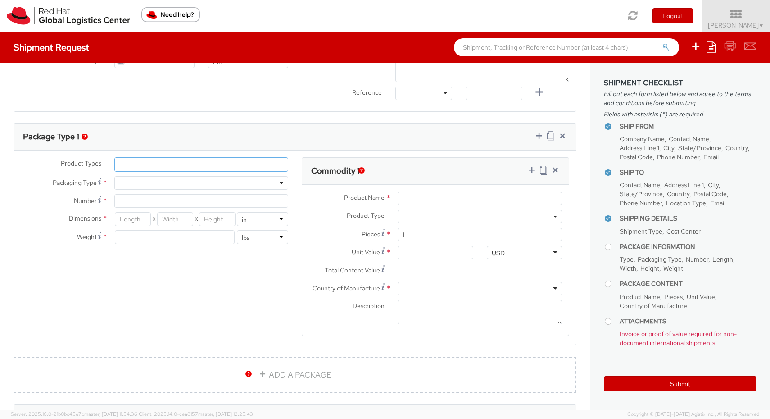
click at [245, 165] on ul at bounding box center [201, 165] width 173 height 14
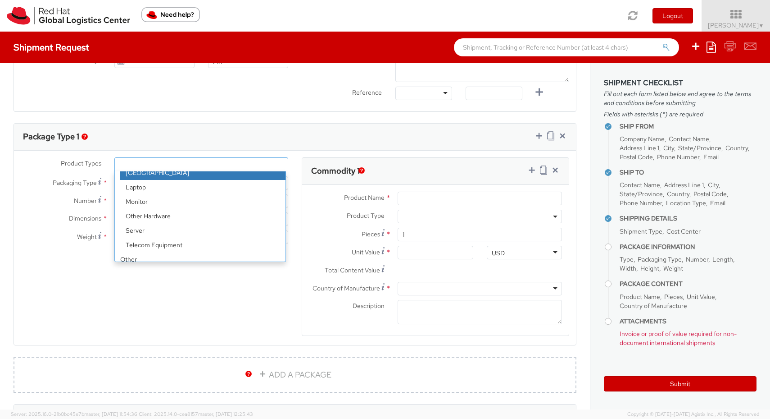
scroll to position [40, 0]
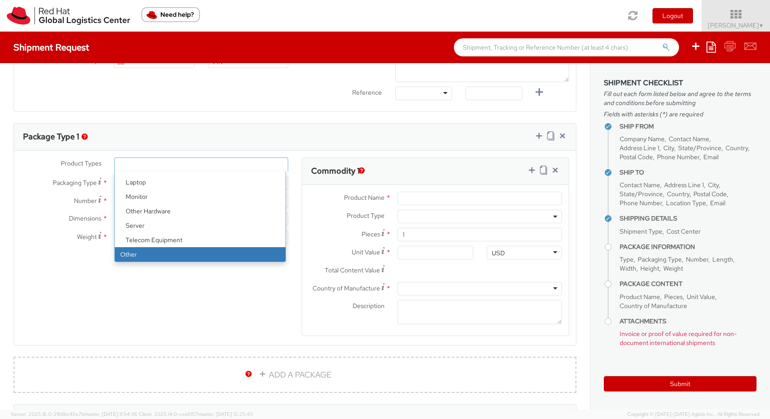
select select "OTHER"
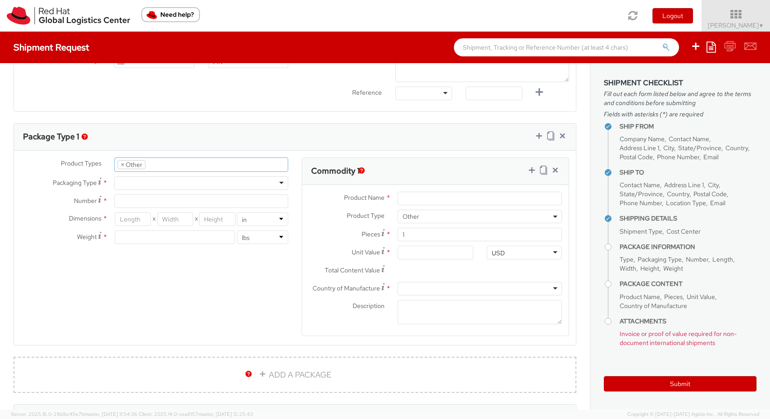
click at [176, 181] on div at bounding box center [201, 183] width 174 height 14
type input "1"
type input "9.5"
type input "12.5"
type input "0.25"
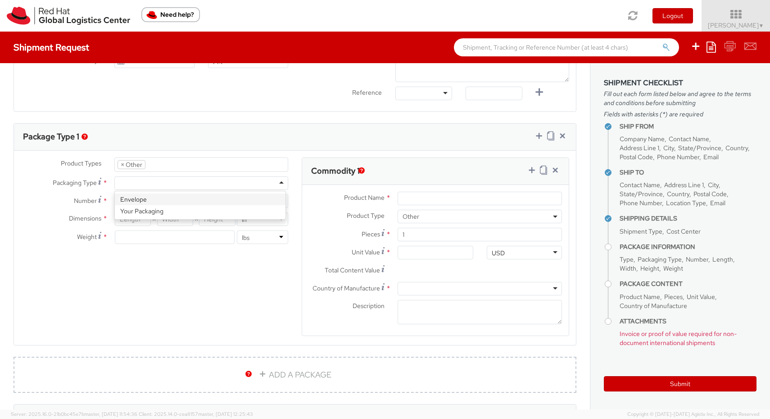
type input "1"
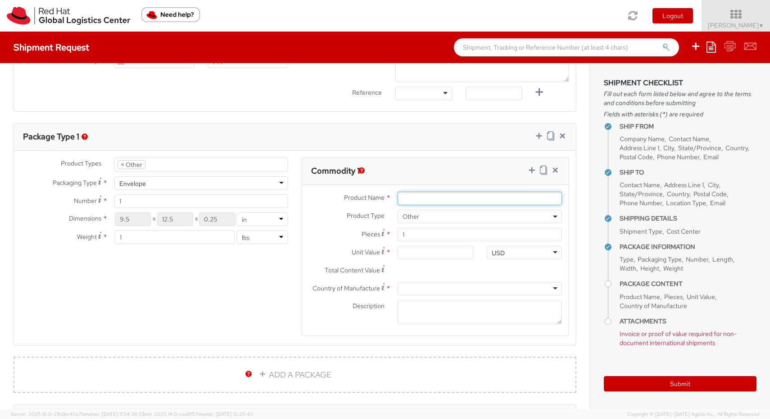
click at [429, 200] on input "Product Name *" at bounding box center [480, 198] width 164 height 14
type input "Swag"
click at [432, 255] on input "Unit Value *" at bounding box center [435, 253] width 75 height 14
type input "5.00"
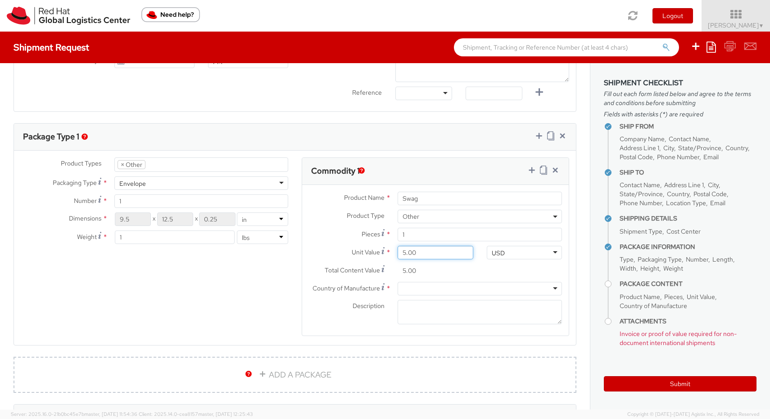
type input "50.00"
click at [442, 285] on div at bounding box center [480, 289] width 164 height 14
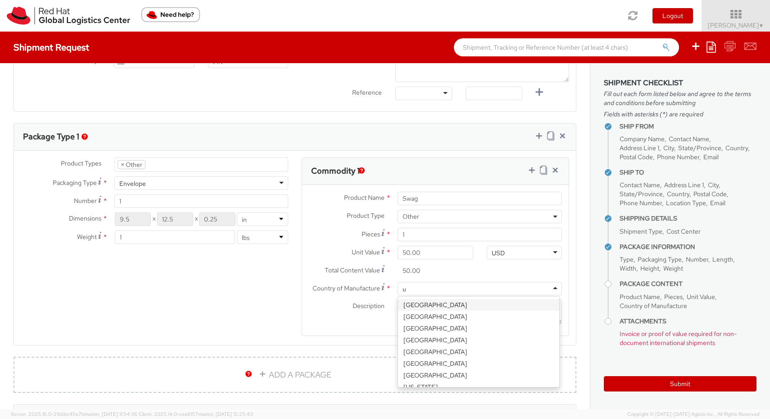
type input "un"
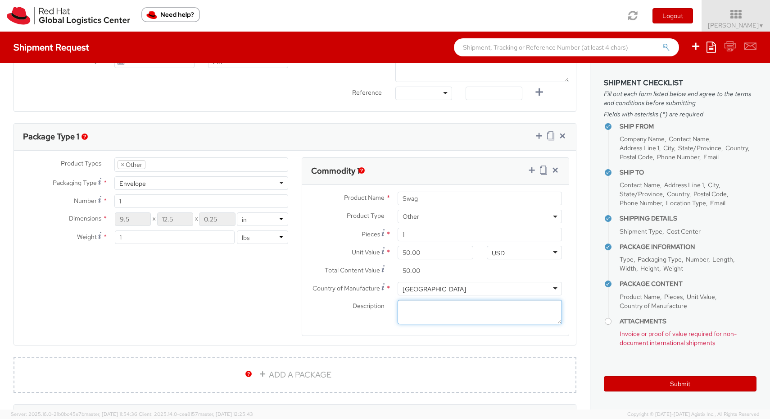
click at [437, 314] on textarea "Description *" at bounding box center [480, 312] width 164 height 25
type textarea "t-shirt"
click at [257, 293] on div "Product Types * Documents Docking Station Laptop Monitor Other Hardware Server …" at bounding box center [295, 252] width 562 height 190
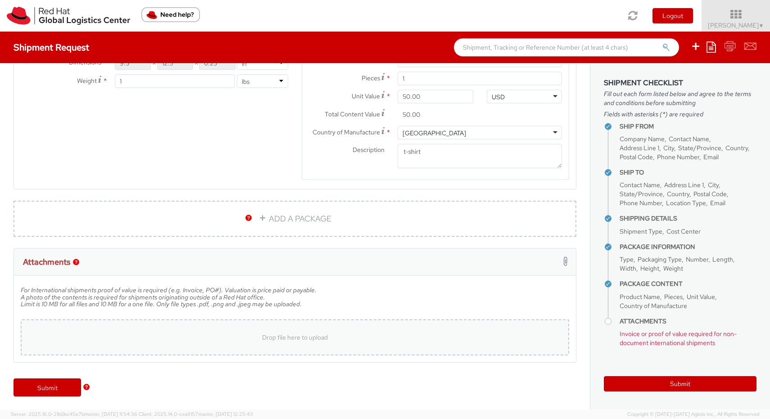
click at [264, 333] on span "Drop file here to upload" at bounding box center [295, 337] width 66 height 8
type input "C:\fakepath\EEA Winner shirts.pdf"
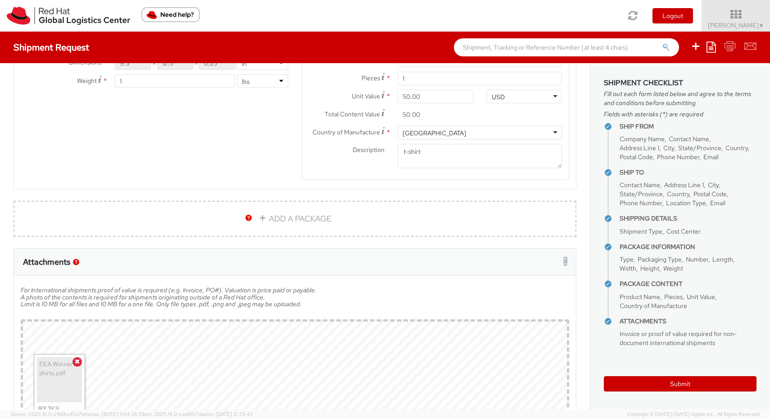
click at [185, 245] on div "ADD A PACKAGE" at bounding box center [295, 223] width 577 height 47
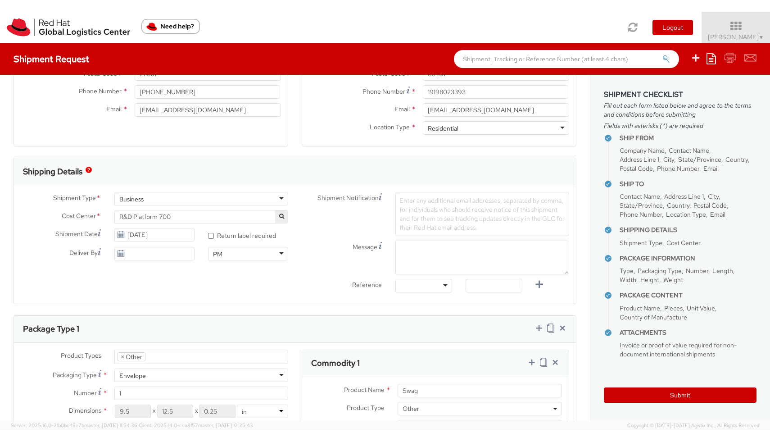
scroll to position [609, 0]
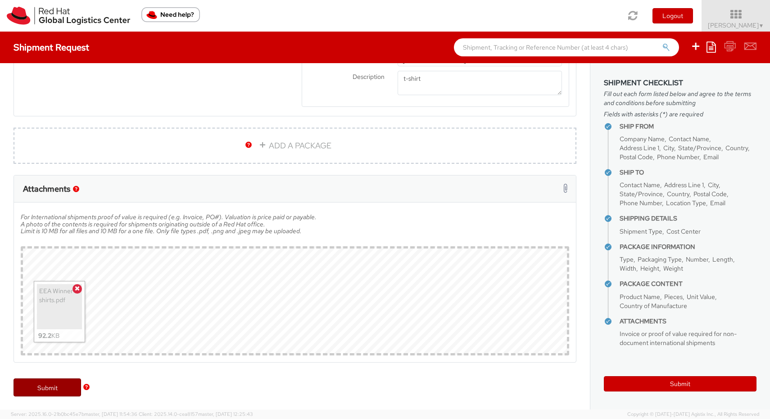
click at [60, 392] on link "Submit" at bounding box center [48, 387] width 68 height 18
type input "Tomas Tomecek"
